Goal: Communication & Community: Answer question/provide support

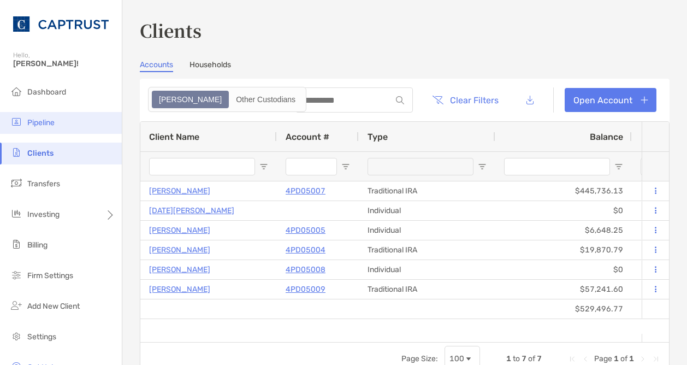
click at [44, 125] on span "Pipeline" at bounding box center [40, 122] width 27 height 9
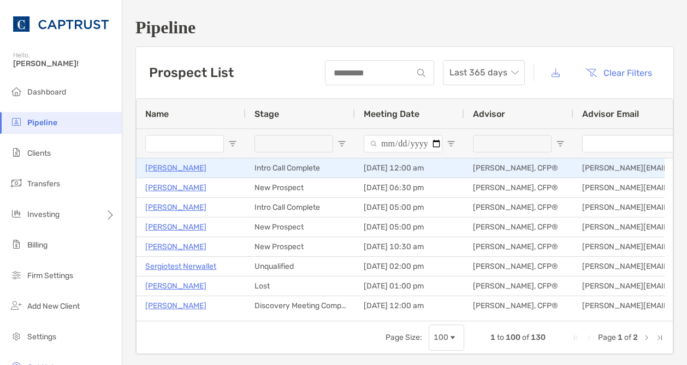
click at [179, 170] on p "[PERSON_NAME]" at bounding box center [175, 168] width 61 height 14
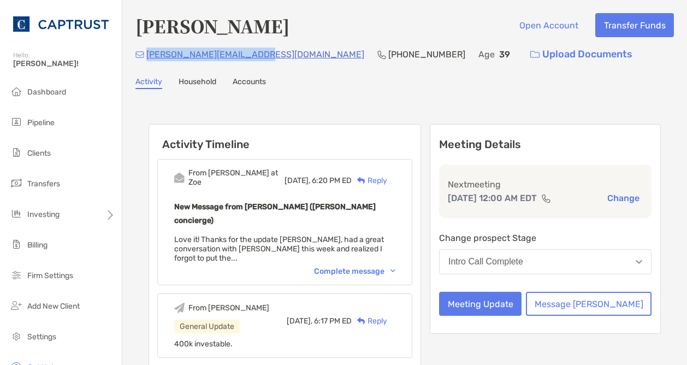
drag, startPoint x: 257, startPoint y: 60, endPoint x: 149, endPoint y: 54, distance: 108.3
click at [149, 54] on div "bhavik.patel04@gmail.com (914) 473-0370 Age 39 Upload Documents" at bounding box center [404, 54] width 538 height 23
copy p "bhavik.patel04@gmail.com"
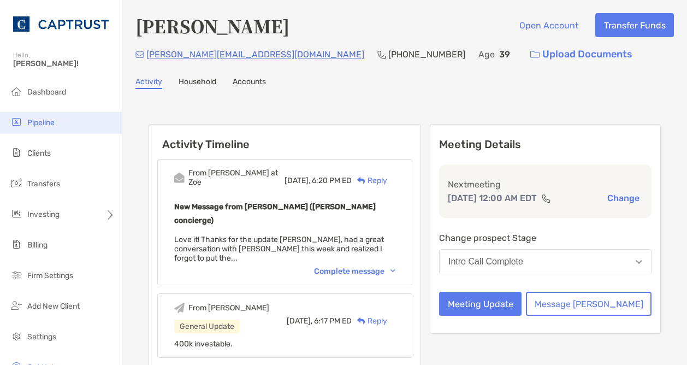
click at [58, 121] on li "Pipeline" at bounding box center [61, 123] width 122 height 22
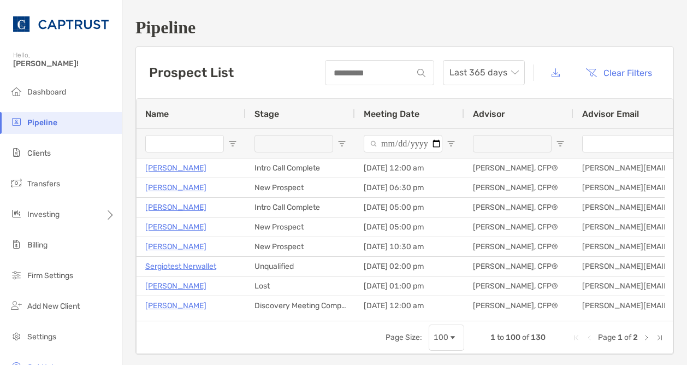
click at [199, 145] on input "Name Filter Input" at bounding box center [184, 143] width 79 height 17
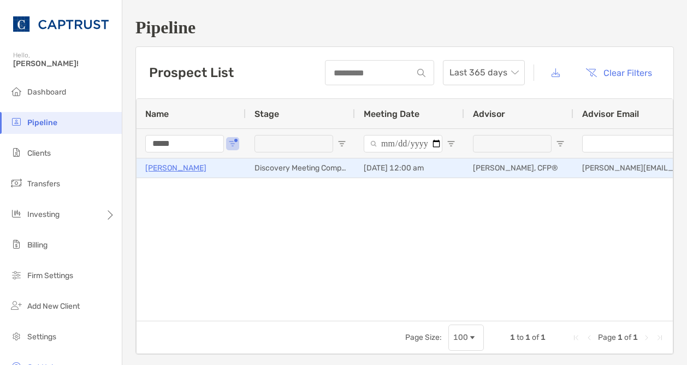
type input "*****"
click at [164, 168] on p "Paul Elsen" at bounding box center [175, 168] width 61 height 14
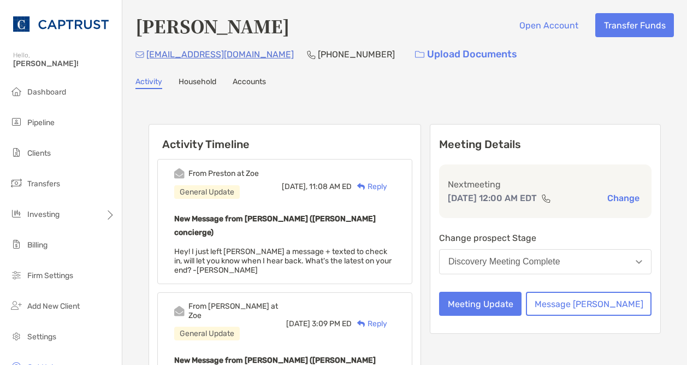
click at [387, 185] on div "Reply" at bounding box center [369, 186] width 35 height 11
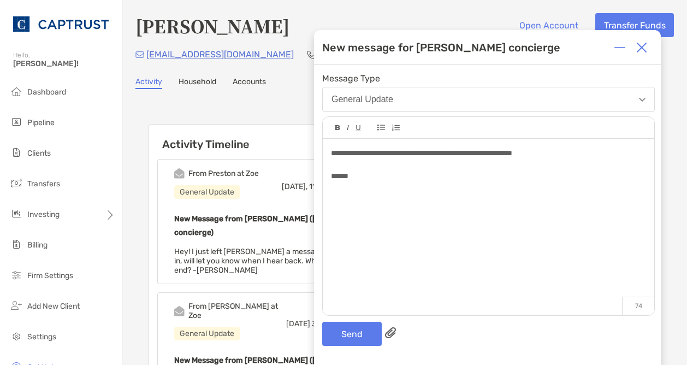
click at [571, 156] on div "**********" at bounding box center [488, 152] width 314 height 11
click at [354, 334] on button "Send" at bounding box center [352, 334] width 60 height 24
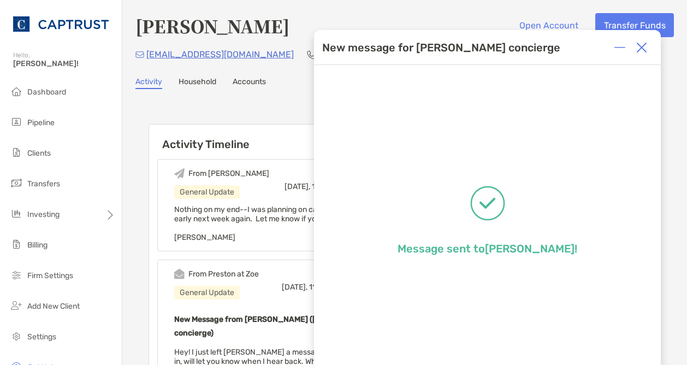
click at [637, 50] on img at bounding box center [641, 47] width 11 height 11
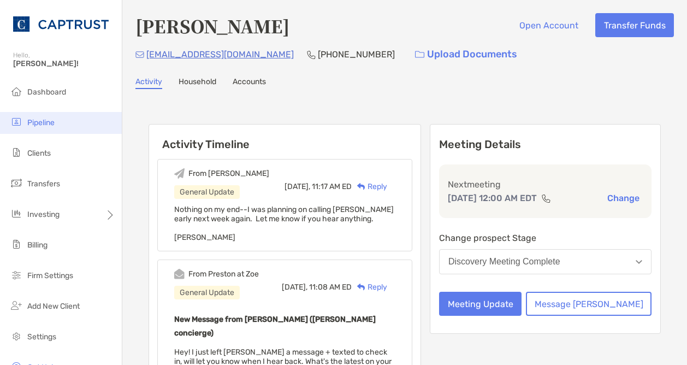
click at [41, 123] on span "Pipeline" at bounding box center [40, 122] width 27 height 9
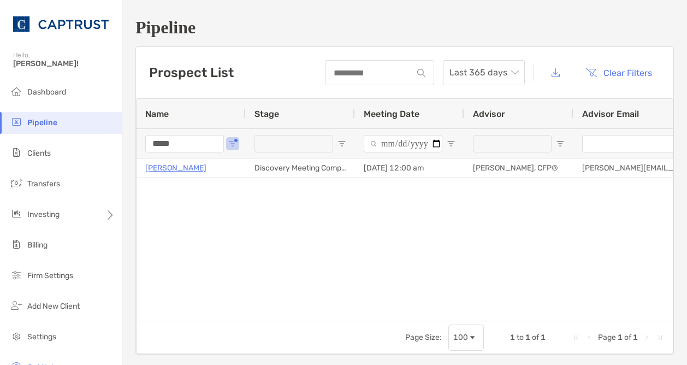
click at [183, 145] on input "*****" at bounding box center [184, 143] width 79 height 17
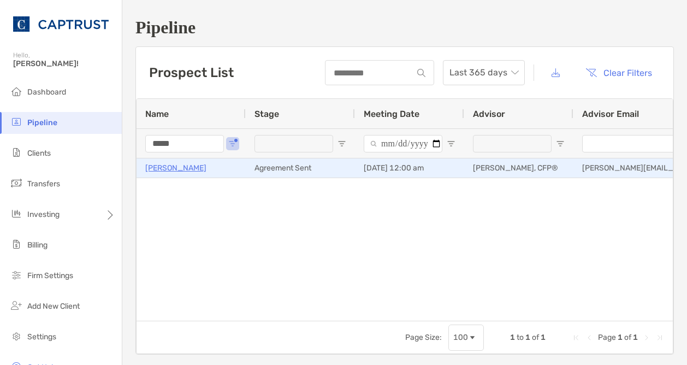
type input "*****"
click at [173, 165] on p "[PERSON_NAME]" at bounding box center [175, 168] width 61 height 14
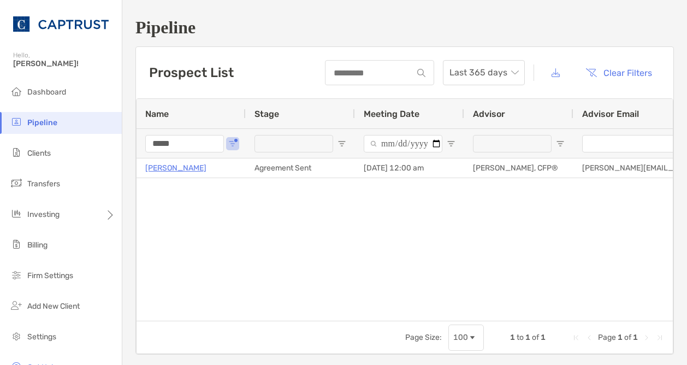
click at [183, 151] on input "*****" at bounding box center [184, 143] width 79 height 17
click at [198, 146] on input "*****" at bounding box center [184, 143] width 79 height 17
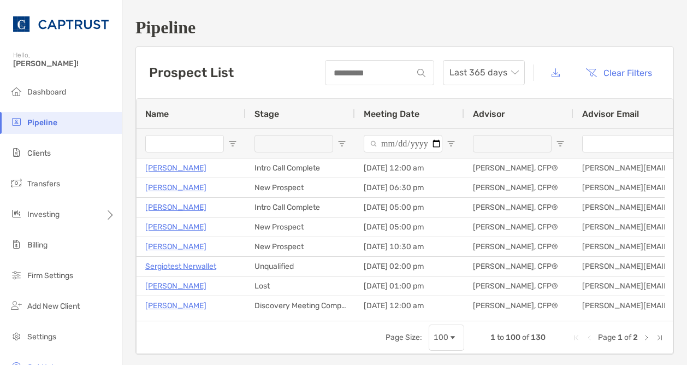
click at [288, 35] on h1 "Pipeline" at bounding box center [404, 27] width 538 height 20
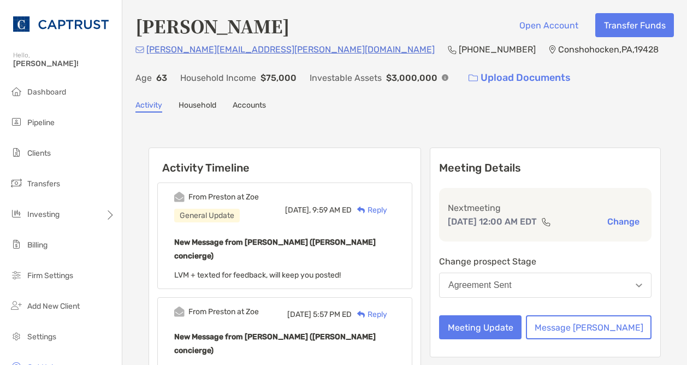
click at [365, 210] on img at bounding box center [361, 209] width 8 height 7
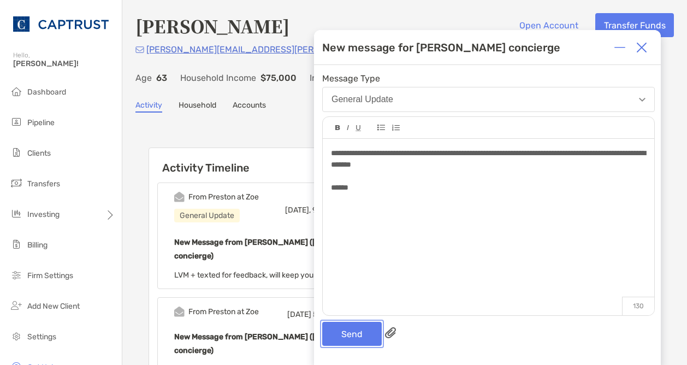
click at [363, 335] on button "Send" at bounding box center [352, 334] width 60 height 24
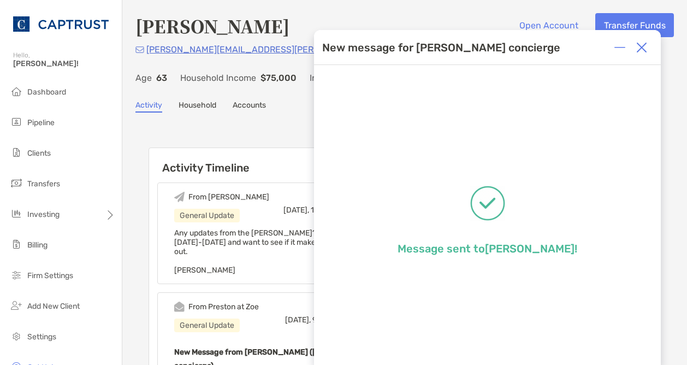
drag, startPoint x: 645, startPoint y: 47, endPoint x: 653, endPoint y: 48, distance: 7.7
click at [653, 48] on div "New message for Zoe concierge" at bounding box center [487, 47] width 347 height 35
click at [648, 49] on div at bounding box center [642, 48] width 22 height 22
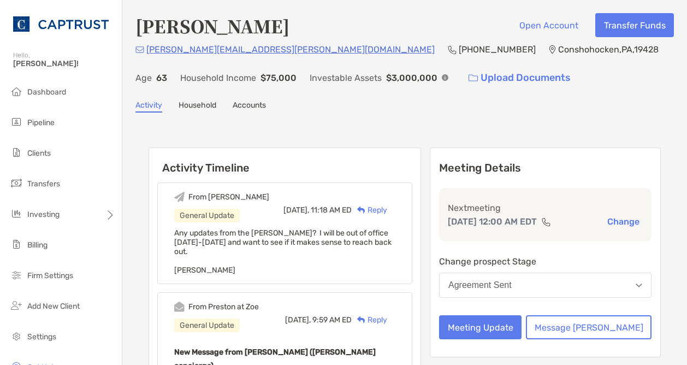
click at [502, 101] on div "Activity Household Accounts" at bounding box center [404, 106] width 538 height 12
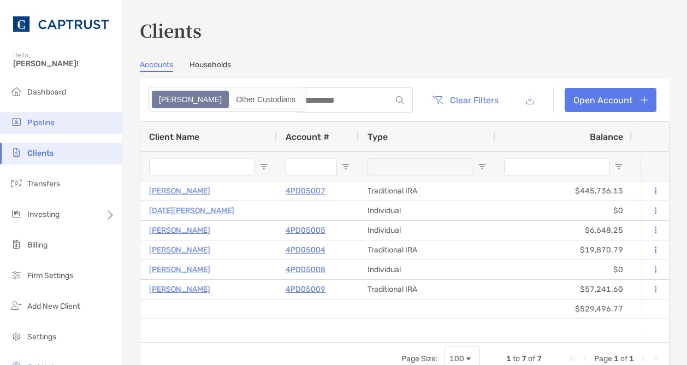
click at [43, 123] on span "Pipeline" at bounding box center [40, 122] width 27 height 9
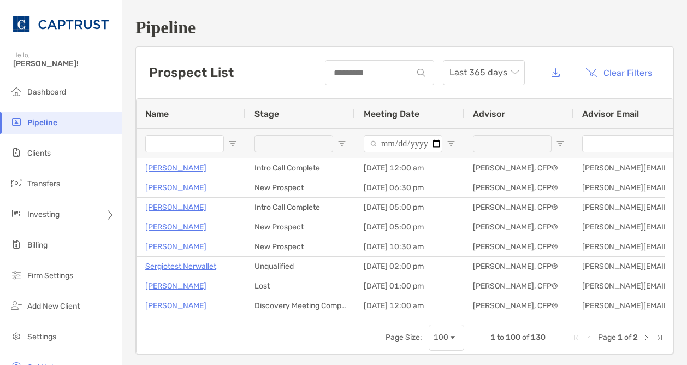
click at [191, 144] on input "Name Filter Input" at bounding box center [184, 143] width 79 height 17
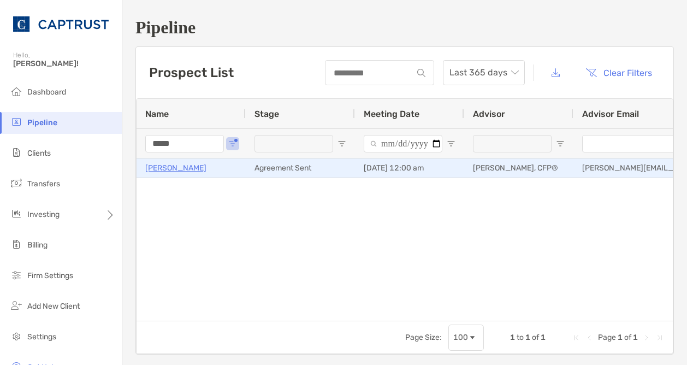
type input "*****"
click at [176, 165] on p "[PERSON_NAME]" at bounding box center [175, 168] width 61 height 14
click at [189, 168] on p "[PERSON_NAME]" at bounding box center [175, 168] width 61 height 14
click at [179, 168] on p "[PERSON_NAME]" at bounding box center [175, 168] width 61 height 14
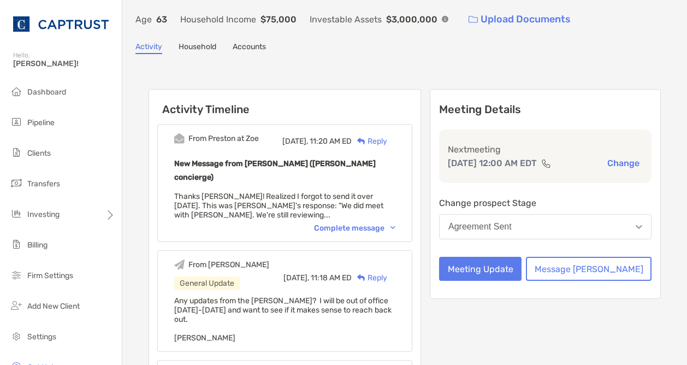
scroll to position [59, 0]
click at [387, 144] on div "Reply" at bounding box center [369, 140] width 35 height 11
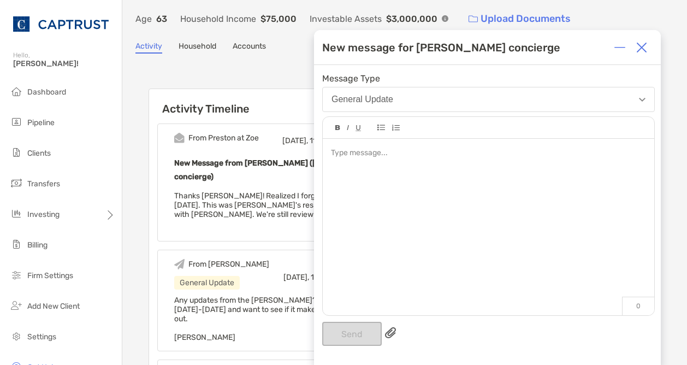
click at [645, 45] on img at bounding box center [641, 47] width 11 height 11
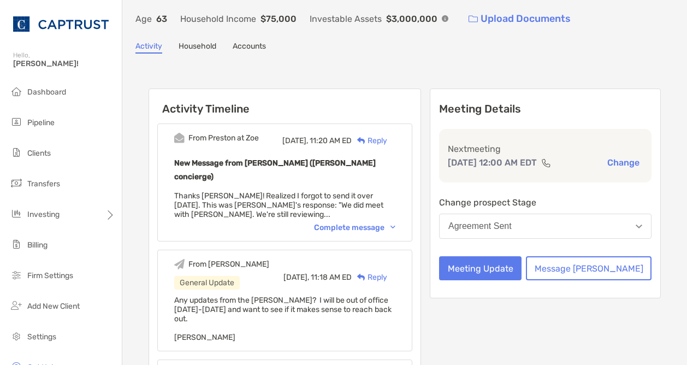
click at [395, 223] on div "Complete message" at bounding box center [354, 227] width 81 height 9
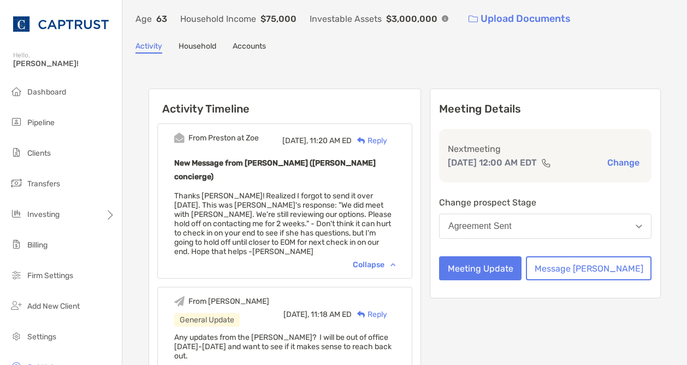
click at [387, 140] on div "Reply" at bounding box center [369, 140] width 35 height 11
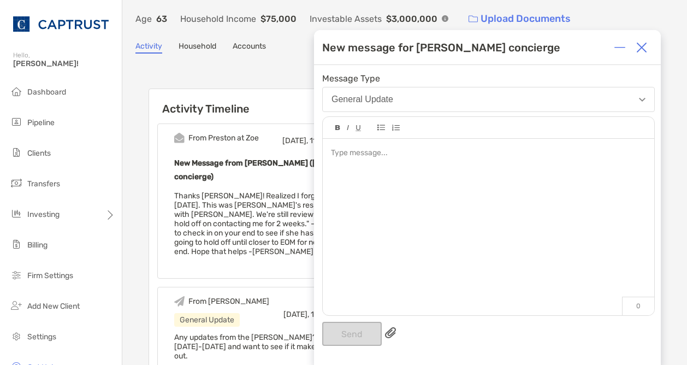
click at [404, 179] on div at bounding box center [488, 221] width 331 height 165
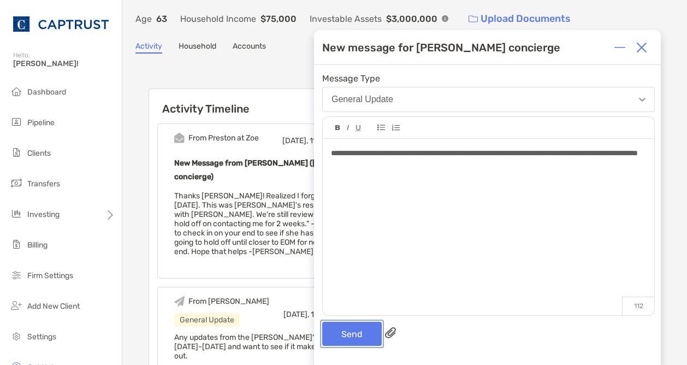
click at [360, 331] on button "Send" at bounding box center [352, 334] width 60 height 24
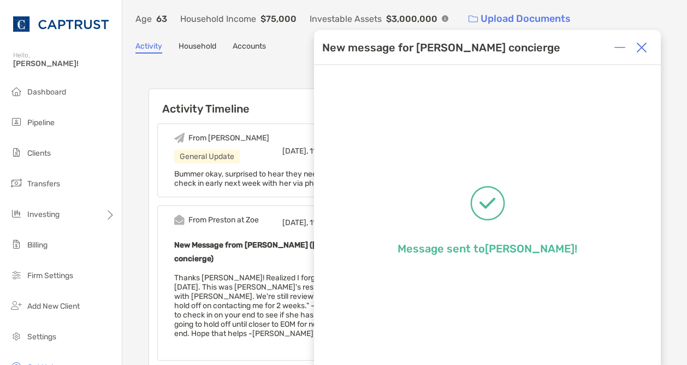
click at [647, 55] on div at bounding box center [642, 48] width 22 height 22
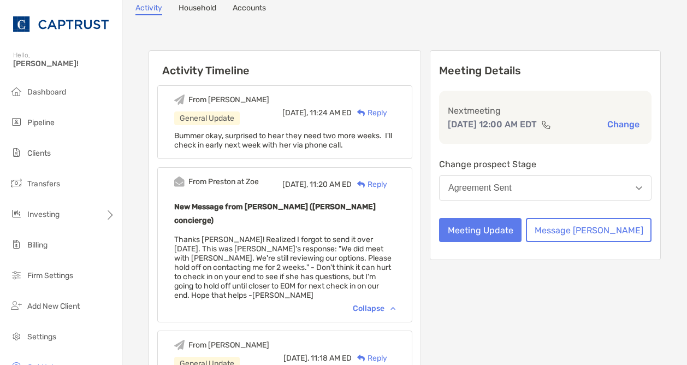
scroll to position [0, 0]
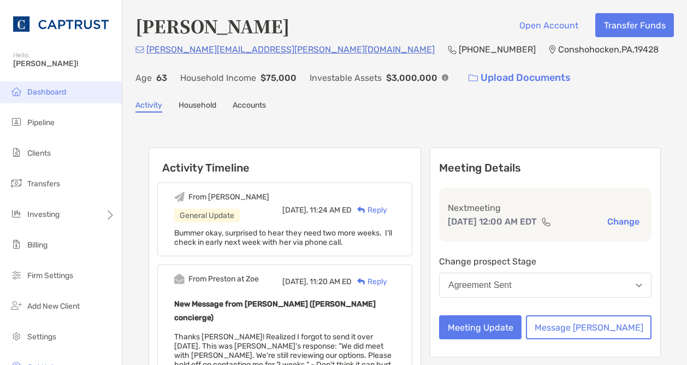
click at [51, 90] on span "Dashboard" at bounding box center [46, 91] width 39 height 9
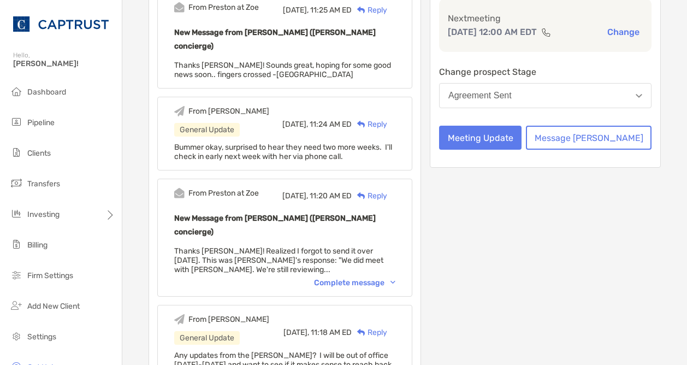
scroll to position [189, 0]
click at [395, 278] on div "Complete message" at bounding box center [354, 282] width 81 height 9
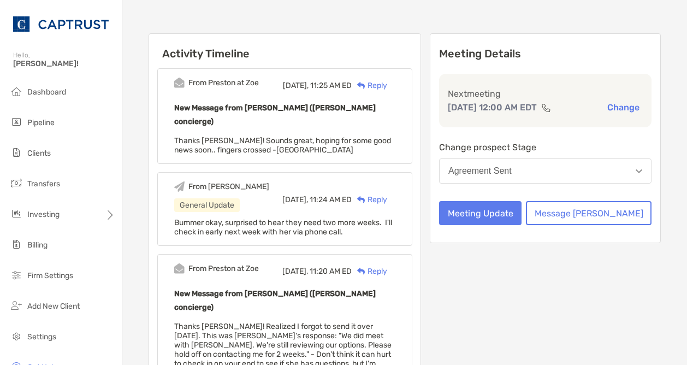
scroll to position [115, 0]
